Goal: Go to known website: Go to known website

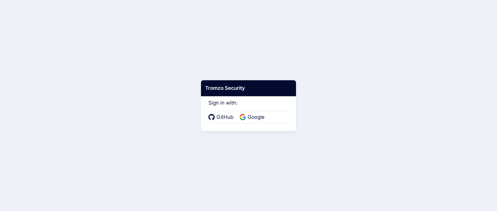
click at [255, 113] on div "GitHub Google" at bounding box center [248, 117] width 80 height 12
click at [249, 122] on div "GitHub Google" at bounding box center [248, 117] width 80 height 12
click at [250, 114] on span "Google" at bounding box center [256, 118] width 20 height 8
